Goal: Check status: Check status

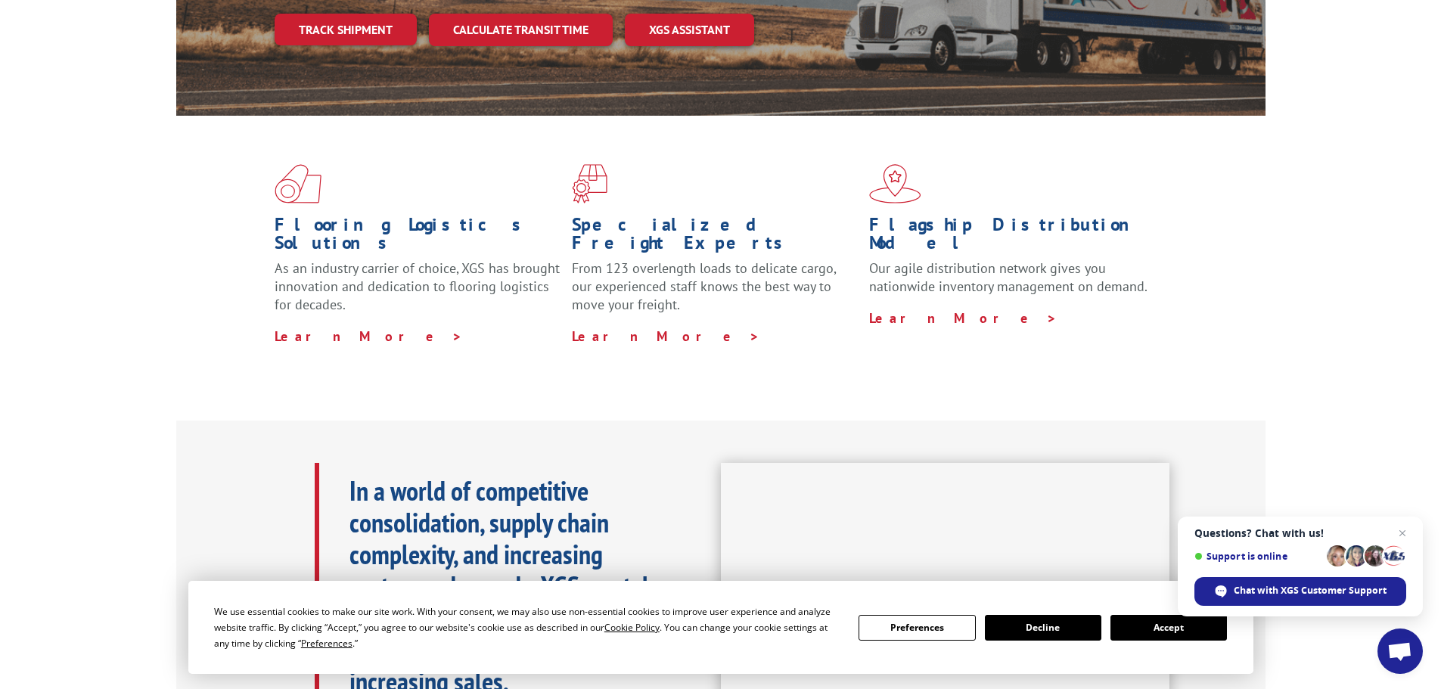
scroll to position [605, 0]
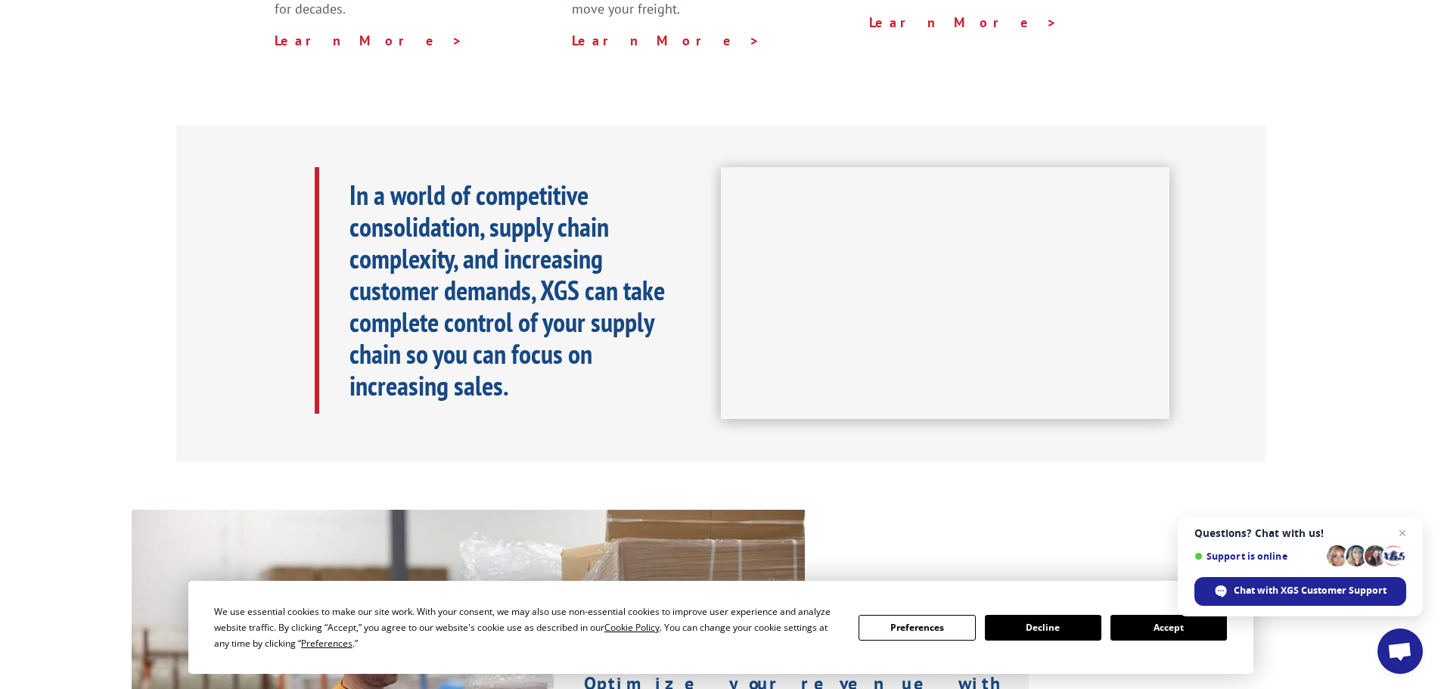
click at [1169, 626] on button "Accept" at bounding box center [1169, 628] width 117 height 26
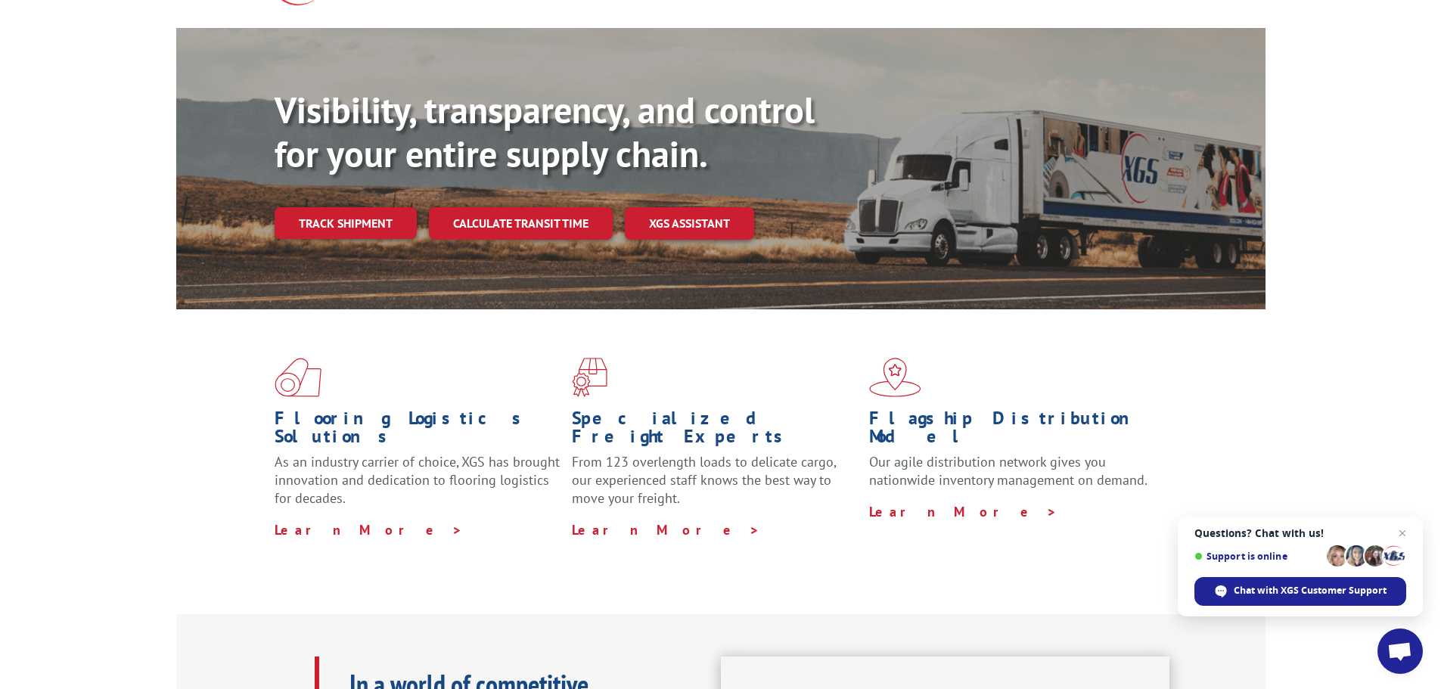
scroll to position [0, 0]
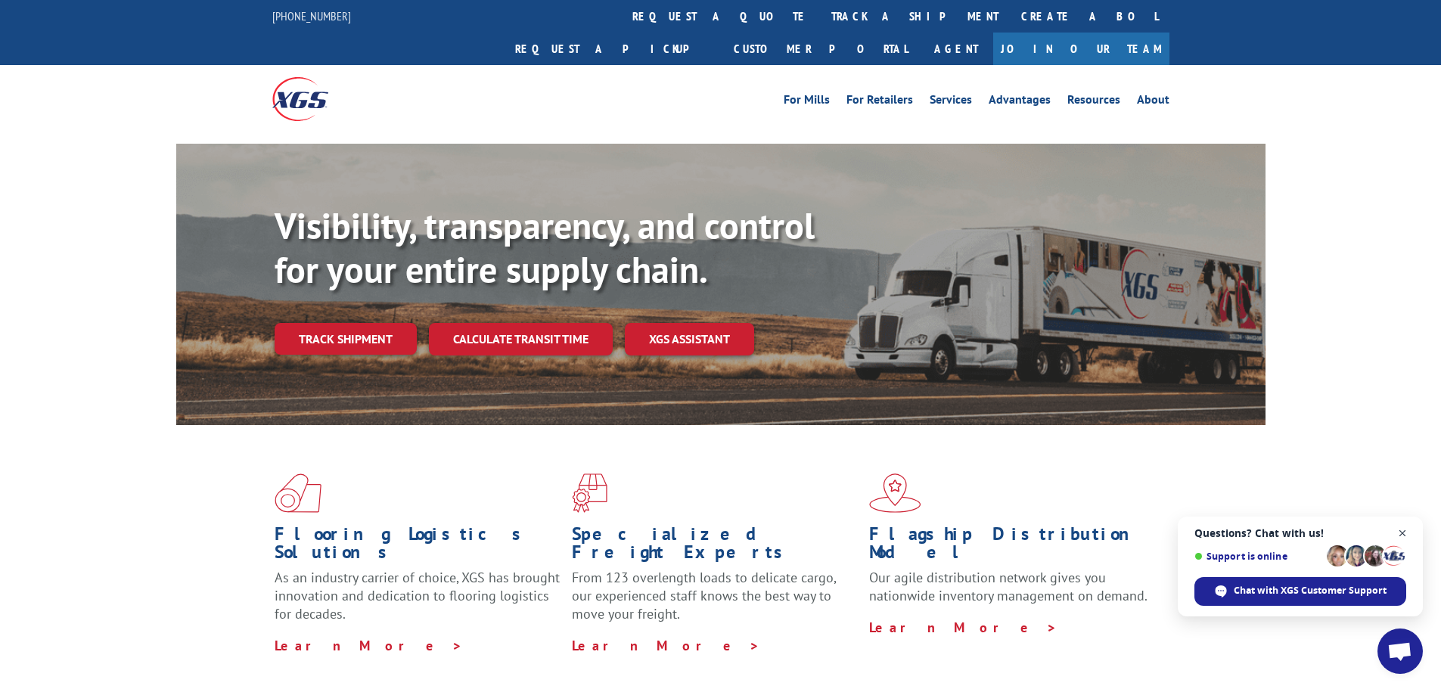
click at [1403, 530] on span "Close chat" at bounding box center [1402, 533] width 19 height 19
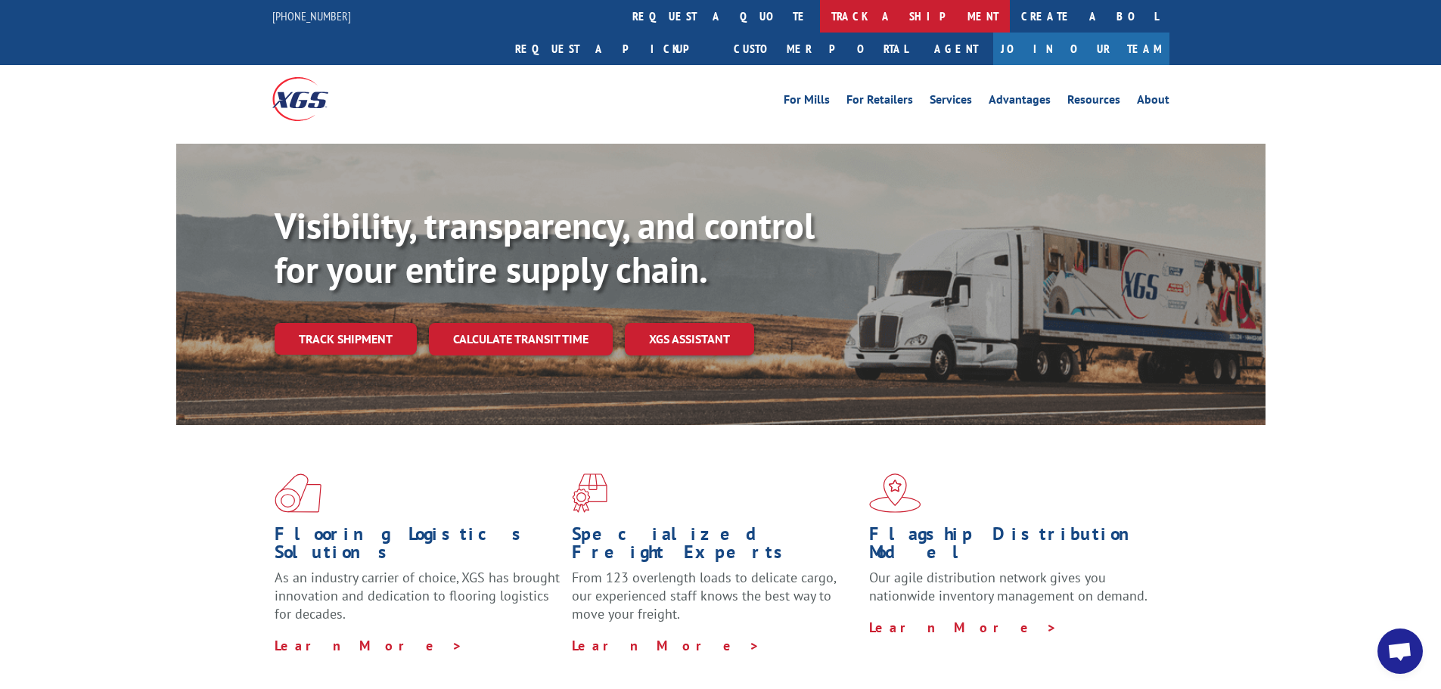
click at [820, 17] on link "track a shipment" at bounding box center [915, 16] width 190 height 33
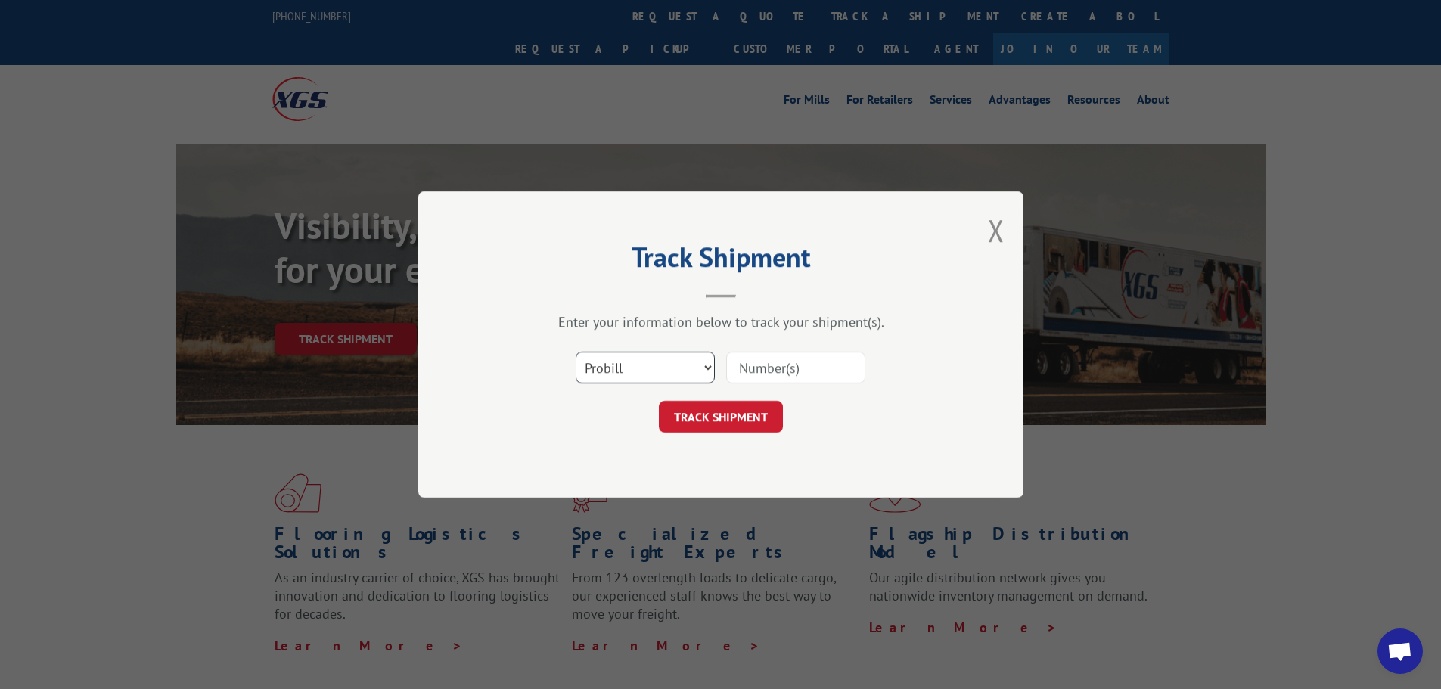
click at [711, 368] on select "Select category... Probill BOL PO" at bounding box center [645, 368] width 139 height 32
select select "bol"
click at [576, 352] on select "Select category... Probill BOL PO" at bounding box center [645, 368] width 139 height 32
click at [766, 371] on input at bounding box center [795, 368] width 139 height 32
type input "q"
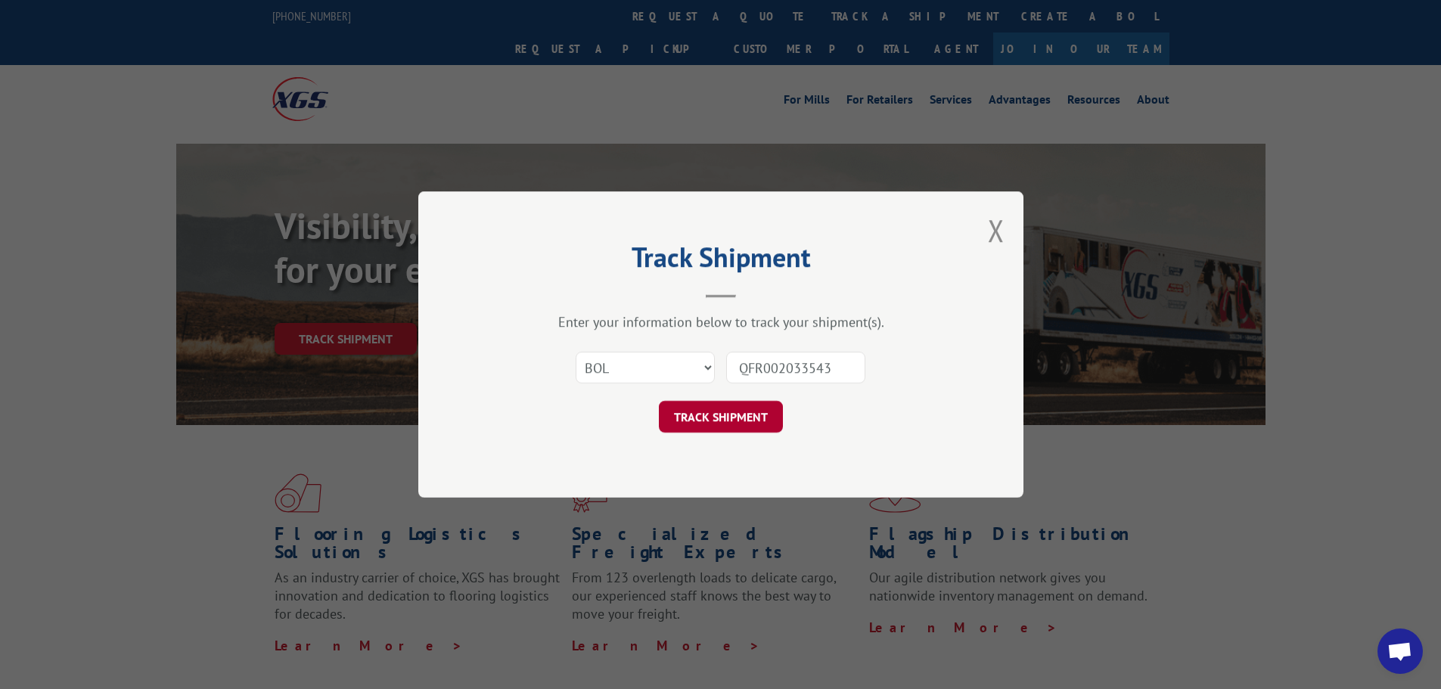
type input "QFR002033543"
click at [734, 412] on button "TRACK SHIPMENT" at bounding box center [721, 417] width 124 height 32
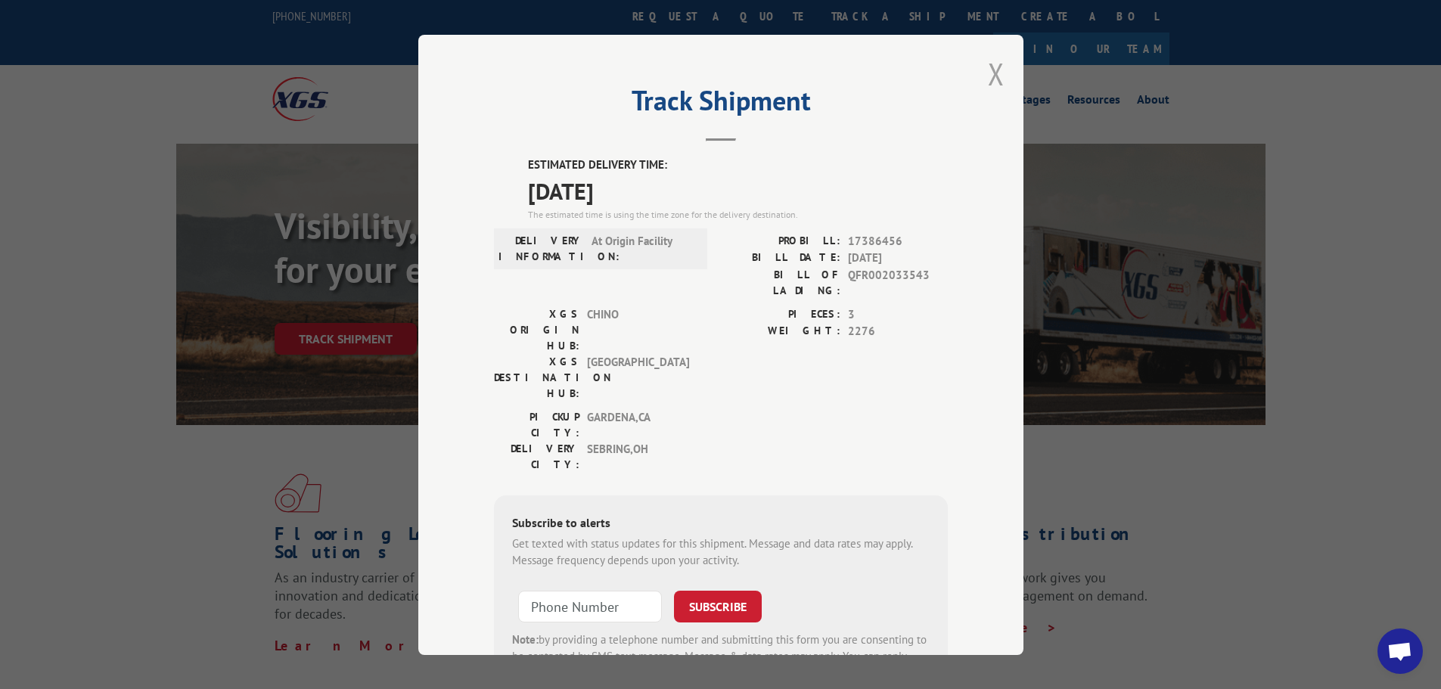
click at [993, 73] on button "Close modal" at bounding box center [996, 74] width 17 height 40
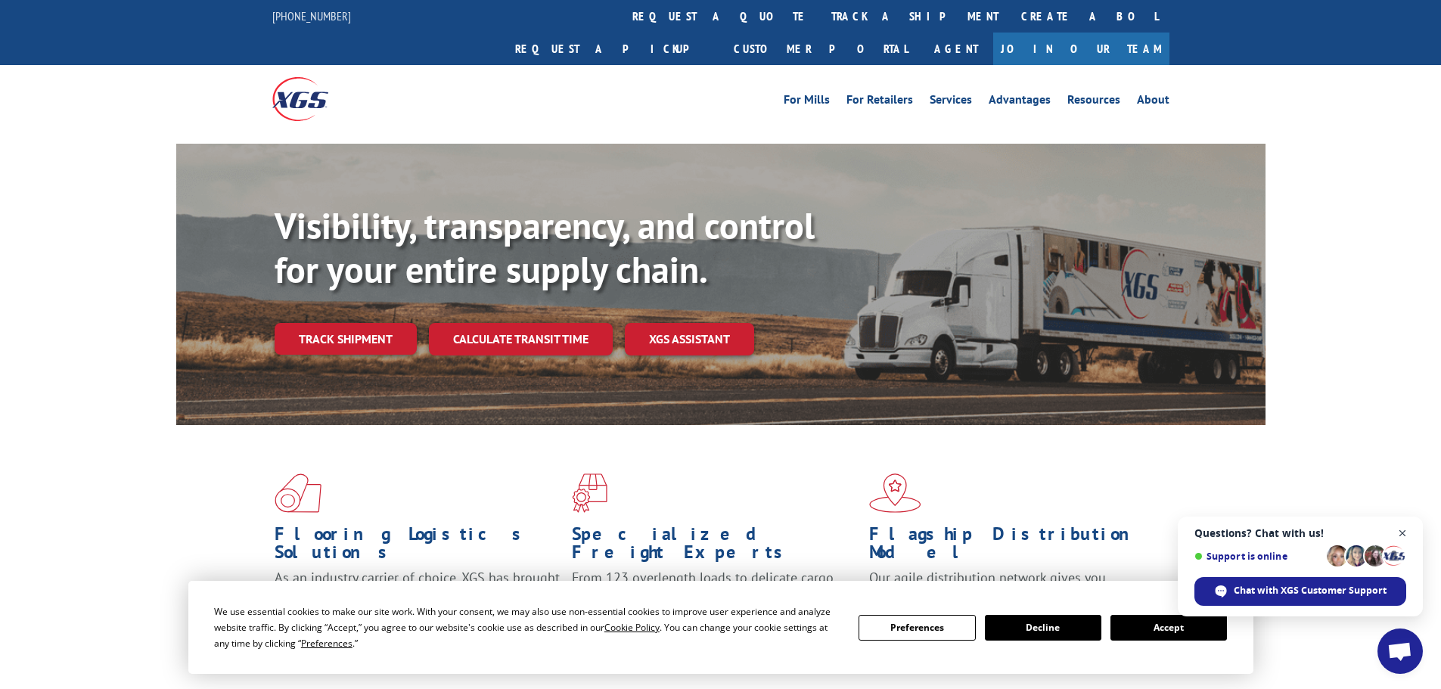
click at [1406, 529] on span "Close chat" at bounding box center [1402, 533] width 19 height 19
